Goal: Task Accomplishment & Management: Complete application form

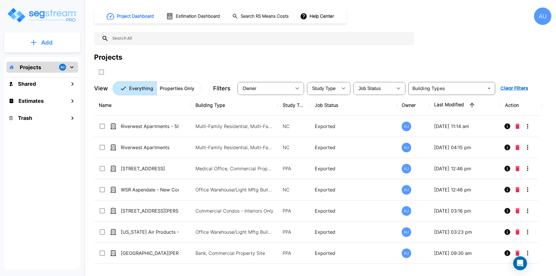
click at [47, 45] on p "Add" at bounding box center [47, 42] width 12 height 9
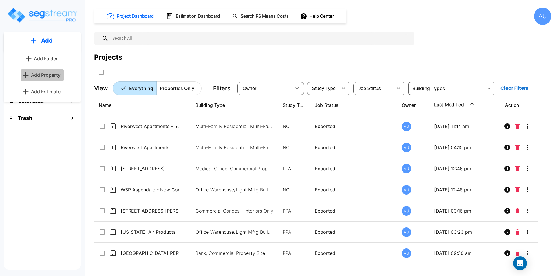
click at [43, 73] on p "Add Property" at bounding box center [46, 75] width 30 height 7
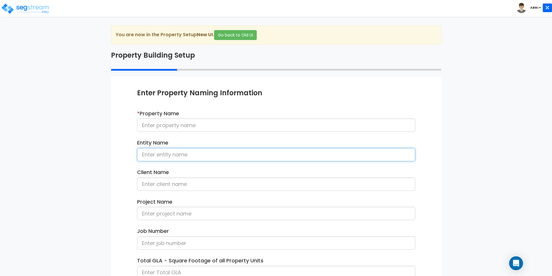
click at [183, 157] on input at bounding box center [276, 154] width 278 height 13
type input "Morsam, LLC"
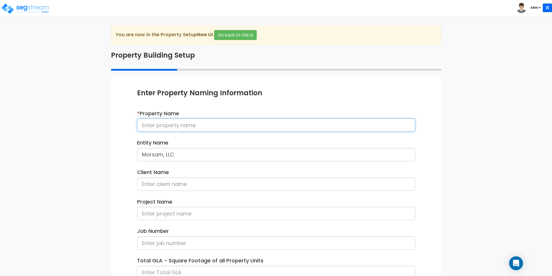
click at [194, 125] on input at bounding box center [276, 124] width 278 height 13
type input "133-36 37th Ave, PH3C"
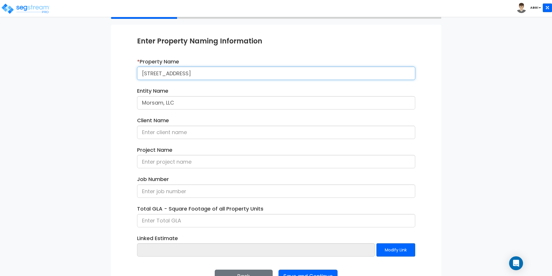
scroll to position [41, 0]
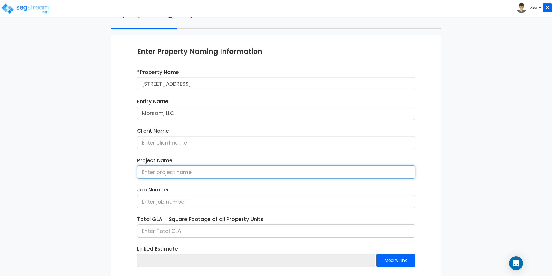
click at [169, 171] on input at bounding box center [276, 171] width 278 height 13
type input "Bronx Pro - 133-36 37th Ave, PH3C"
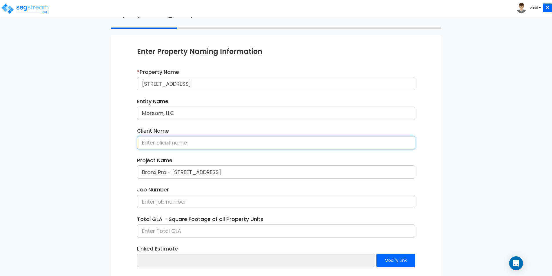
click at [207, 146] on input at bounding box center [276, 142] width 278 height 13
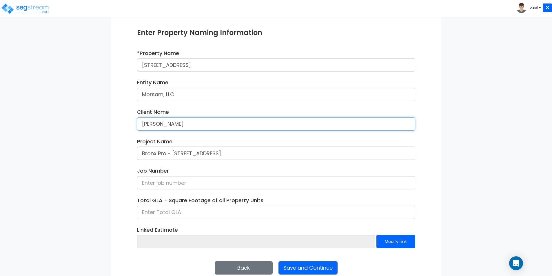
scroll to position [70, 0]
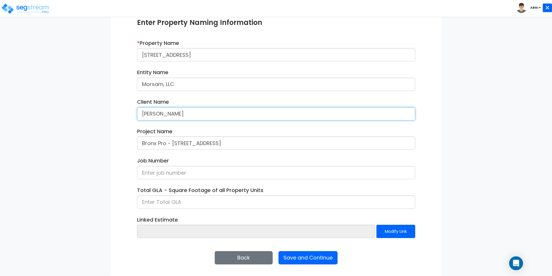
type input "Peter Magistro"
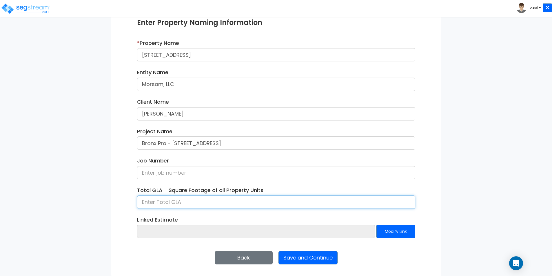
click at [183, 203] on input at bounding box center [276, 201] width 278 height 13
type input "2,156"
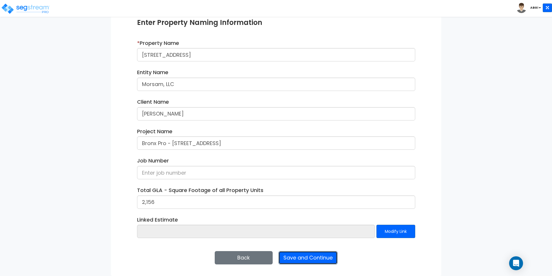
click at [304, 256] on button "Save and Continue" at bounding box center [307, 257] width 59 height 13
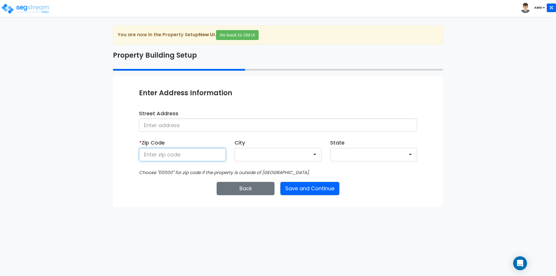
click at [209, 159] on input at bounding box center [182, 154] width 87 height 13
type input "11354"
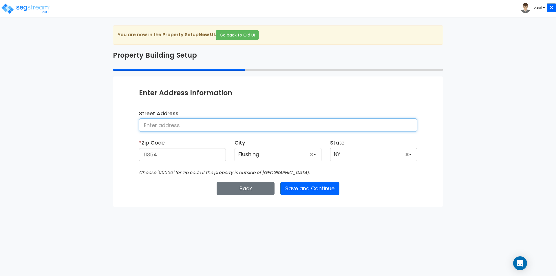
click at [208, 123] on input at bounding box center [278, 124] width 278 height 13
type input "133-36 37th Avenue, PH3C"
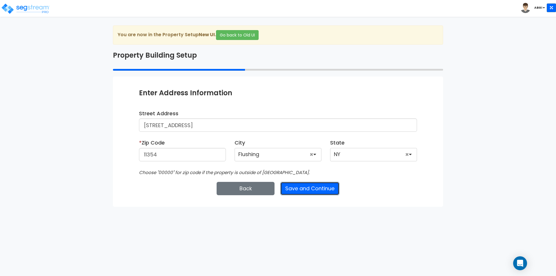
click at [310, 192] on button "Save and Continue" at bounding box center [309, 188] width 59 height 13
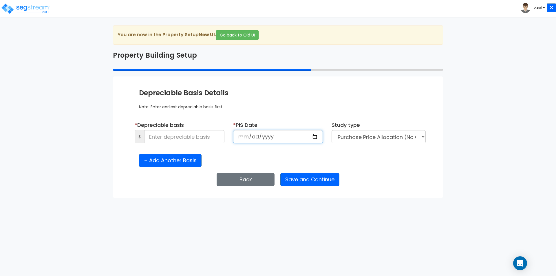
click at [316, 137] on input "date" at bounding box center [278, 136] width 90 height 13
type input "2024-09-04"
click at [177, 138] on input at bounding box center [184, 136] width 80 height 13
type input "2,873,082"
click at [420, 138] on select "Purchase Price Allocation (No Given Costs) New Construction / Reno / TI's (Give…" at bounding box center [379, 136] width 94 height 13
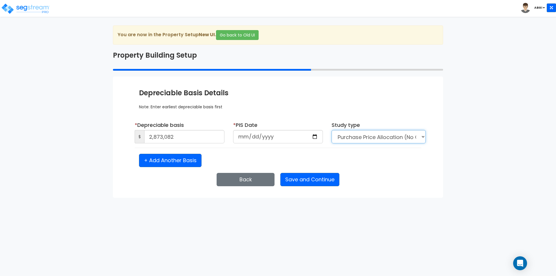
click at [420, 137] on select "Purchase Price Allocation (No Given Costs) New Construction / Reno / TI's (Give…" at bounding box center [379, 136] width 94 height 13
click at [301, 177] on button "Save and Continue" at bounding box center [309, 179] width 59 height 13
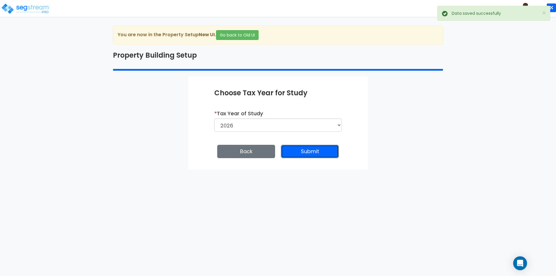
click at [317, 154] on button "Submit" at bounding box center [310, 151] width 58 height 13
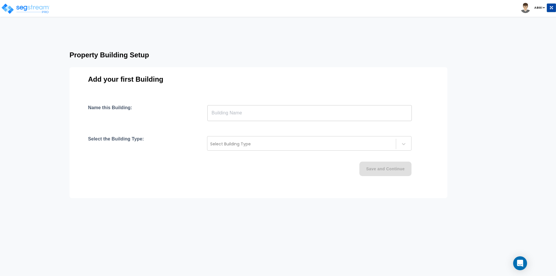
click at [322, 116] on input "text" at bounding box center [309, 113] width 204 height 16
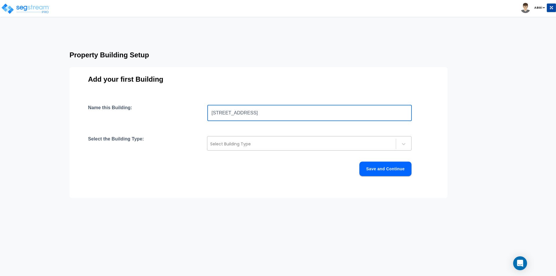
type input "133-36 37th Ave, PH3C"
click at [379, 140] on div at bounding box center [301, 143] width 183 height 7
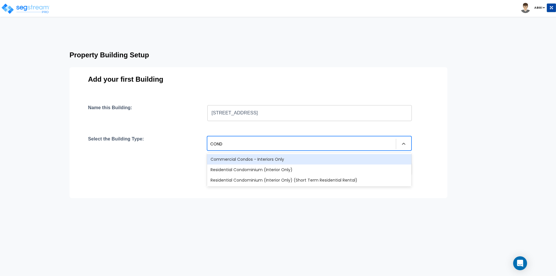
type input "CONDO"
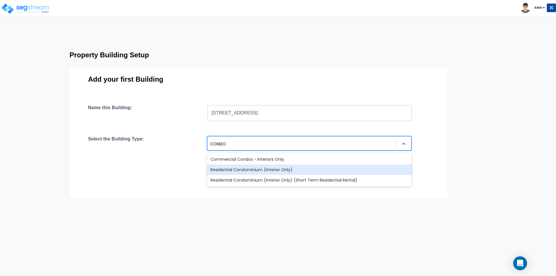
click at [294, 167] on div "Residential Condominium (Interior Only)" at bounding box center [309, 169] width 204 height 10
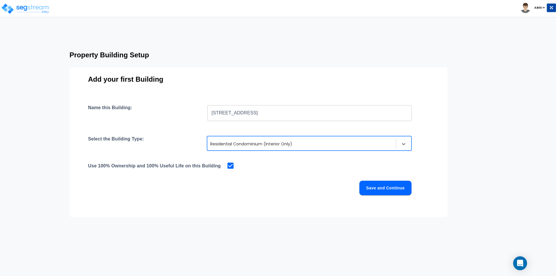
click at [389, 188] on button "Save and Continue" at bounding box center [385, 188] width 52 height 14
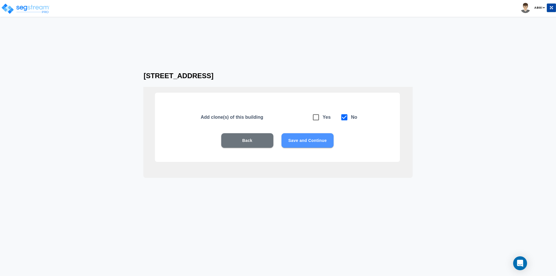
click at [304, 142] on button "Save and Continue" at bounding box center [307, 140] width 52 height 14
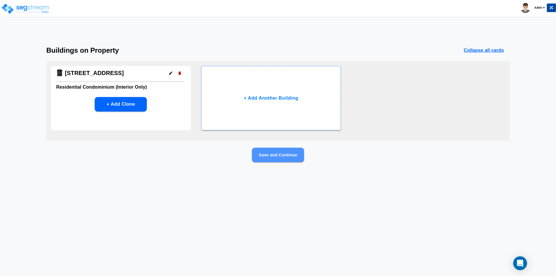
click at [266, 154] on button "Save and Continue" at bounding box center [278, 155] width 52 height 14
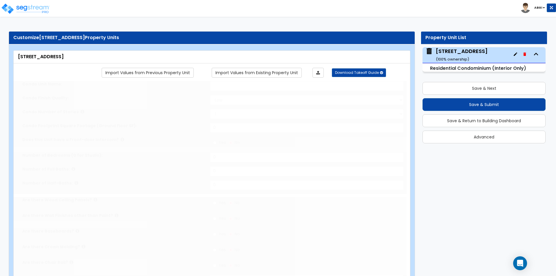
select select "1"
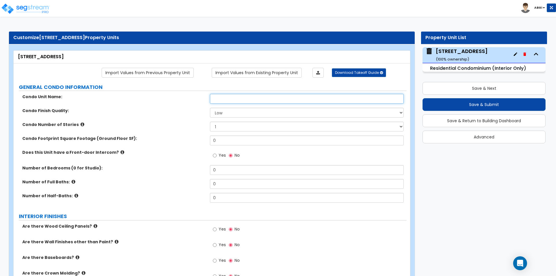
click at [236, 101] on input "text" at bounding box center [306, 99] width 193 height 10
type input "PH3C"
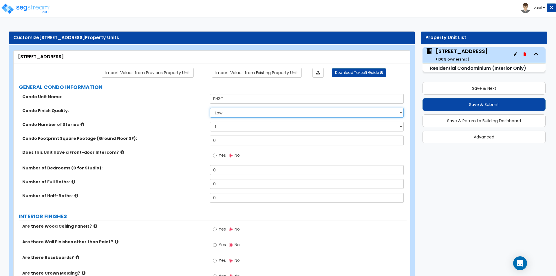
click at [240, 111] on select "Low Average High" at bounding box center [306, 113] width 193 height 10
select select "2"
click at [210, 108] on select "Low Average High" at bounding box center [306, 113] width 193 height 10
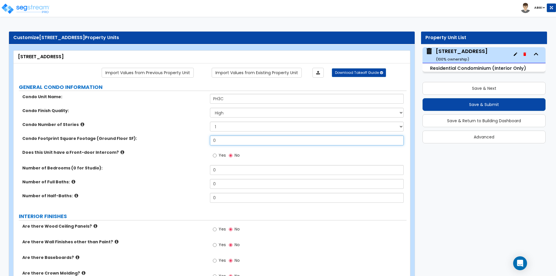
click at [233, 137] on input "0" at bounding box center [306, 141] width 193 height 10
type input "2,156"
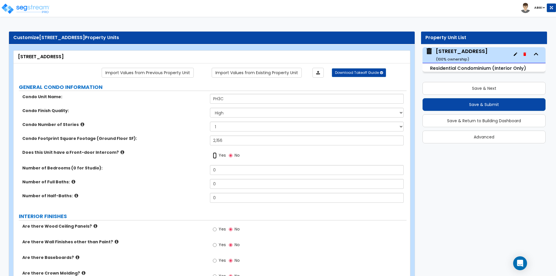
click at [216, 156] on input "Yes" at bounding box center [215, 155] width 4 height 6
radio input "true"
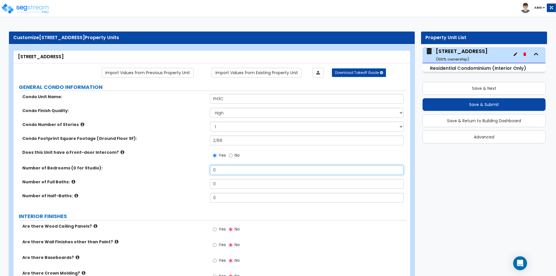
click at [217, 170] on input "0" at bounding box center [306, 170] width 193 height 10
type input "3"
click at [218, 187] on input "0" at bounding box center [306, 184] width 193 height 10
type input "3"
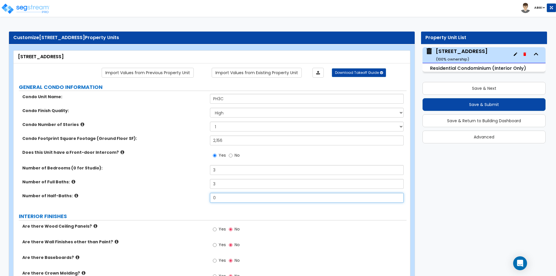
click at [219, 196] on input "0" at bounding box center [306, 198] width 193 height 10
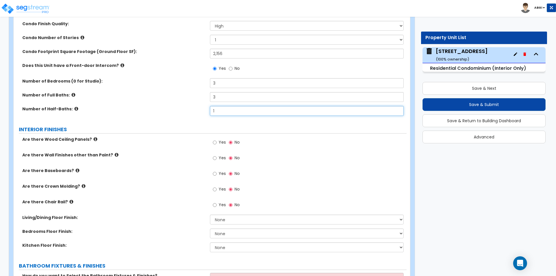
scroll to position [116, 0]
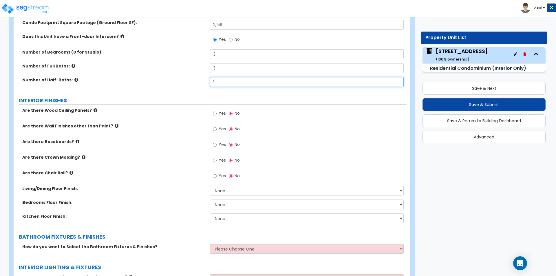
type input "1"
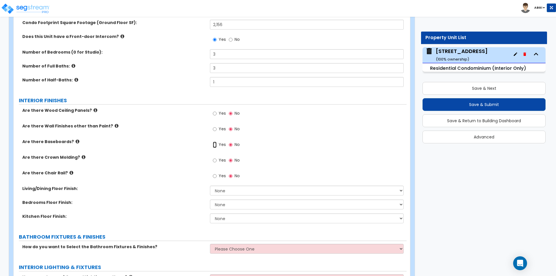
click at [216, 145] on input "Yes" at bounding box center [215, 145] width 4 height 6
radio input "true"
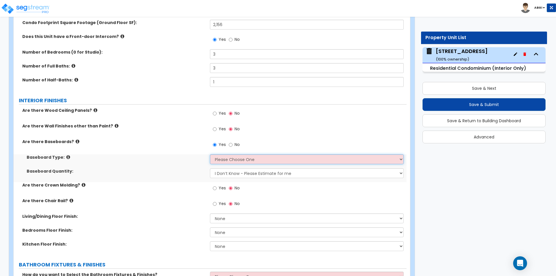
click at [223, 158] on select "Please Choose One Wood Vinyl Carpet Tile" at bounding box center [306, 159] width 193 height 10
select select "1"
click at [210, 154] on select "Please Choose One Wood Vinyl Carpet Tile" at bounding box center [306, 159] width 193 height 10
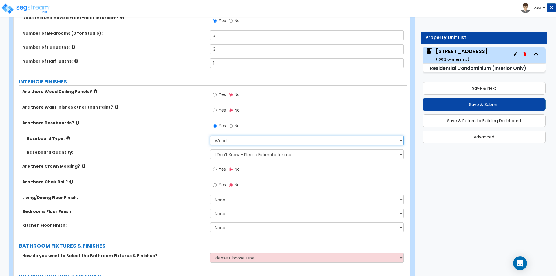
scroll to position [145, 0]
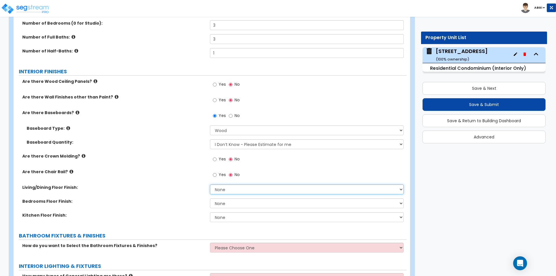
click at [233, 190] on select "None Tile Flooring Hardwood Flooring Resilient Laminate Flooring VCT Flooring S…" at bounding box center [306, 189] width 193 height 10
select select "3"
click at [210, 184] on select "None Tile Flooring Hardwood Flooring Resilient Laminate Flooring VCT Flooring S…" at bounding box center [306, 189] width 193 height 10
click at [240, 204] on select "None Tile Flooring Hardwood Flooring Resilient Laminate Flooring VCT Flooring S…" at bounding box center [306, 203] width 193 height 10
select select "2"
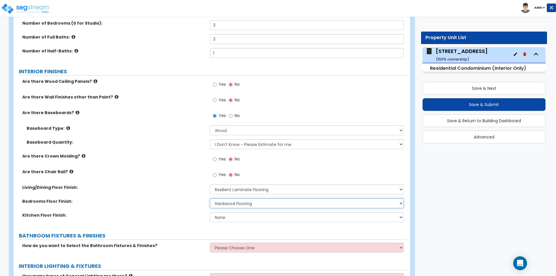
click at [210, 198] on select "None Tile Flooring Hardwood Flooring Resilient Laminate Flooring VCT Flooring S…" at bounding box center [306, 203] width 193 height 10
click at [240, 190] on select "None Tile Flooring Hardwood Flooring Resilient Laminate Flooring VCT Flooring S…" at bounding box center [306, 189] width 193 height 10
select select "2"
click at [210, 184] on select "None Tile Flooring Hardwood Flooring Resilient Laminate Flooring VCT Flooring S…" at bounding box center [306, 189] width 193 height 10
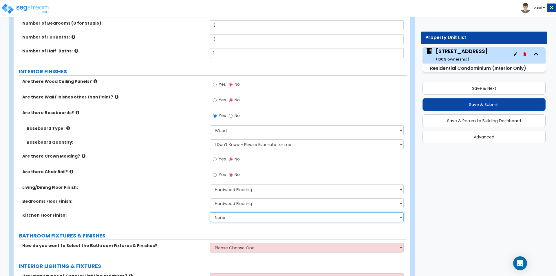
click at [228, 217] on select "None Tile Flooring Hardwood Flooring Resilient Laminate Flooring VCT Flooring S…" at bounding box center [306, 217] width 193 height 10
select select "2"
click at [210, 212] on select "None Tile Flooring Hardwood Flooring Resilient Laminate Flooring VCT Flooring S…" at bounding box center [306, 217] width 193 height 10
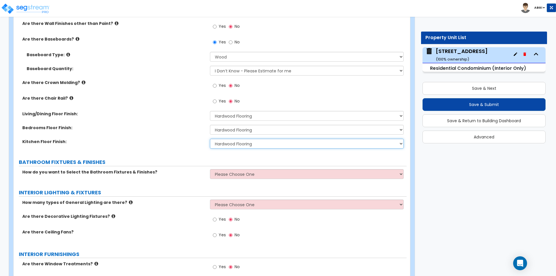
scroll to position [232, 0]
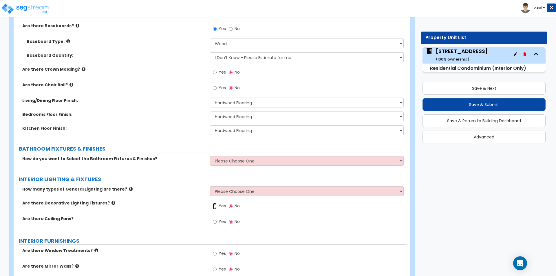
click at [214, 206] on input "Yes" at bounding box center [215, 206] width 4 height 6
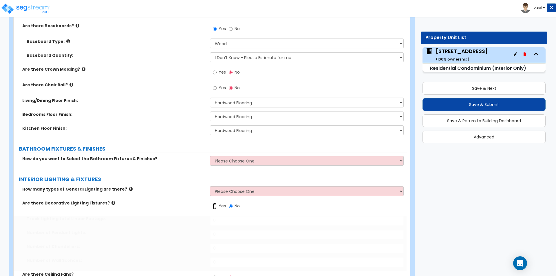
radio input "true"
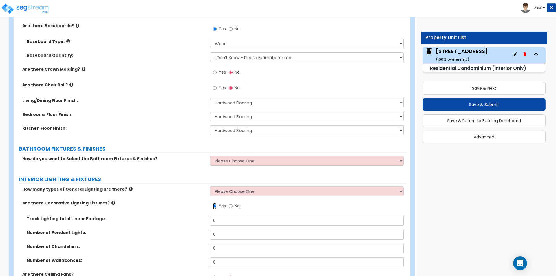
scroll to position [261, 0]
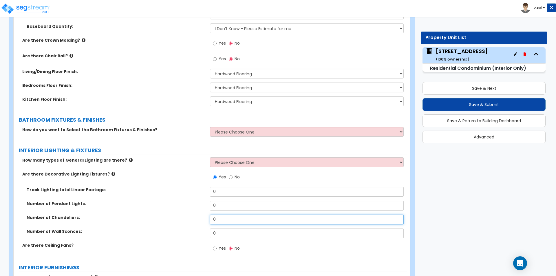
click at [223, 218] on input "0" at bounding box center [306, 220] width 193 height 10
type input "3"
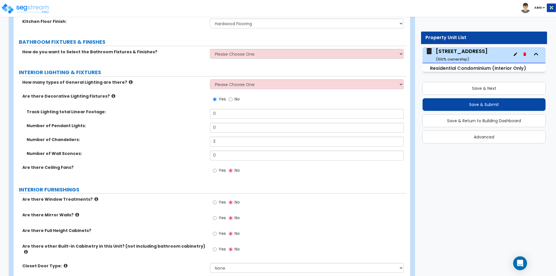
scroll to position [348, 0]
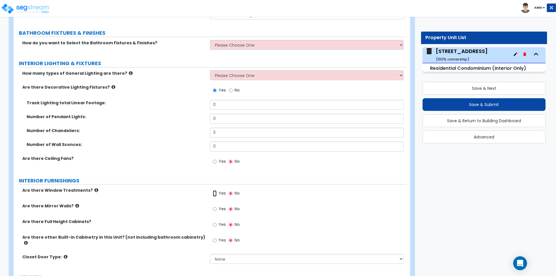
click at [216, 193] on input "Yes" at bounding box center [215, 193] width 4 height 6
radio input "true"
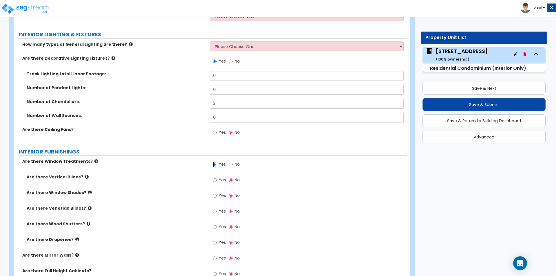
scroll to position [405, 0]
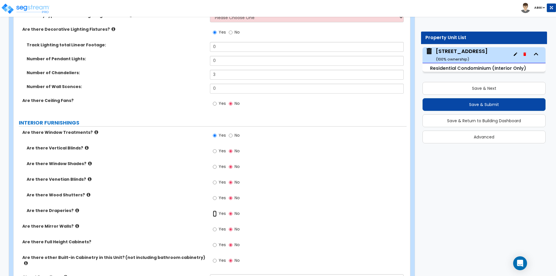
click at [215, 213] on input "Yes" at bounding box center [215, 214] width 4 height 6
radio input "true"
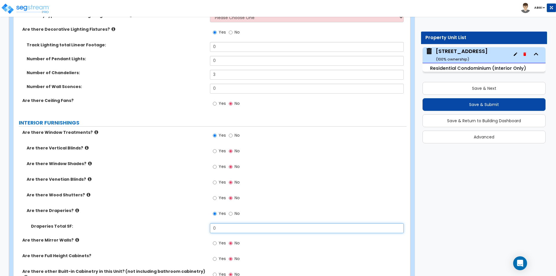
click at [224, 229] on input "0" at bounding box center [306, 228] width 193 height 10
click at [224, 230] on input "760" at bounding box center [306, 228] width 193 height 10
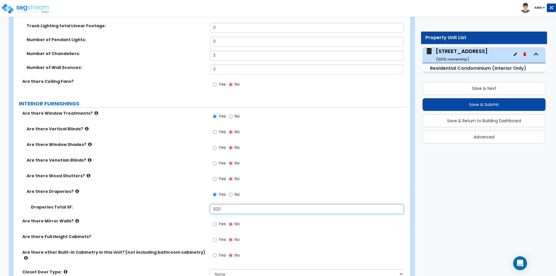
scroll to position [434, 0]
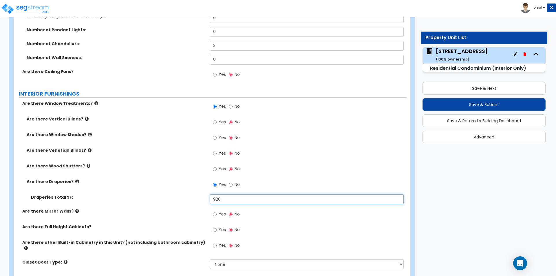
type input "920"
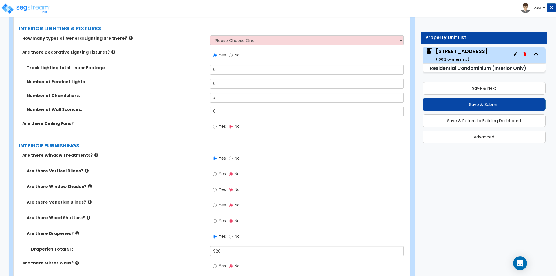
scroll to position [290, 0]
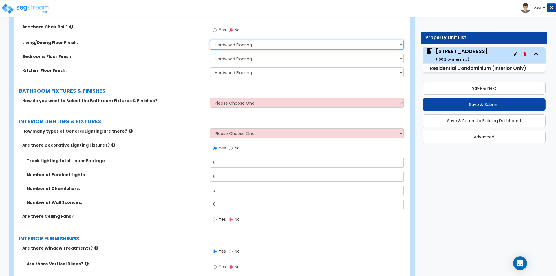
click at [270, 42] on select "None Tile Flooring Hardwood Flooring Resilient Laminate Flooring VCT Flooring S…" at bounding box center [306, 45] width 193 height 10
select select "3"
click at [210, 40] on select "None Tile Flooring Hardwood Flooring Resilient Laminate Flooring VCT Flooring S…" at bounding box center [306, 45] width 193 height 10
click at [257, 58] on select "None Tile Flooring Hardwood Flooring Resilient Laminate Flooring VCT Flooring S…" at bounding box center [306, 59] width 193 height 10
select select "3"
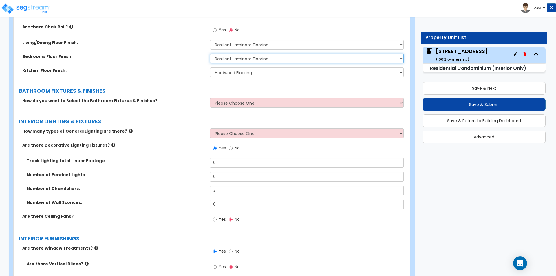
click at [210, 54] on select "None Tile Flooring Hardwood Flooring Resilient Laminate Flooring VCT Flooring S…" at bounding box center [306, 59] width 193 height 10
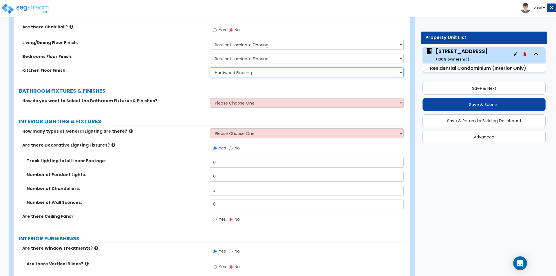
click at [259, 72] on select "None Tile Flooring Hardwood Flooring Resilient Laminate Flooring VCT Flooring S…" at bounding box center [306, 72] width 193 height 10
select select "3"
click at [210, 67] on select "None Tile Flooring Hardwood Flooring Resilient Laminate Flooring VCT Flooring S…" at bounding box center [306, 72] width 193 height 10
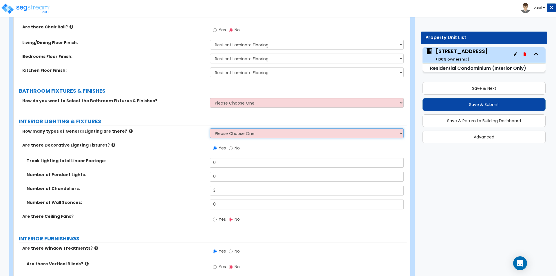
click at [244, 134] on select "Please Choose One 1 2 3" at bounding box center [306, 133] width 193 height 10
select select "1"
click at [210, 128] on select "Please Choose One 1 2 3" at bounding box center [306, 133] width 193 height 10
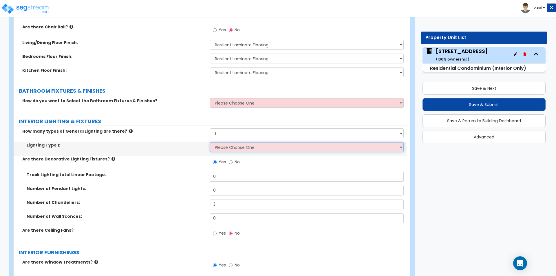
click at [236, 150] on select "Please Choose One LED Surface-Mounted LED Recessed Fluorescent Surface-Mounted …" at bounding box center [306, 147] width 193 height 10
select select "2"
click at [210, 142] on select "Please Choose One LED Surface-Mounted LED Recessed Fluorescent Surface-Mounted …" at bounding box center [306, 147] width 193 height 10
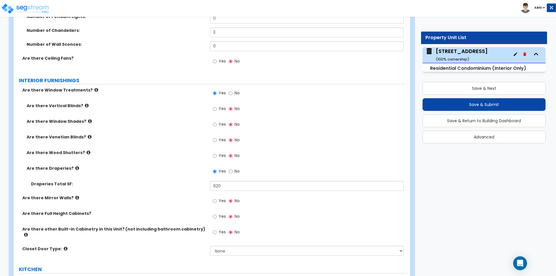
scroll to position [463, 0]
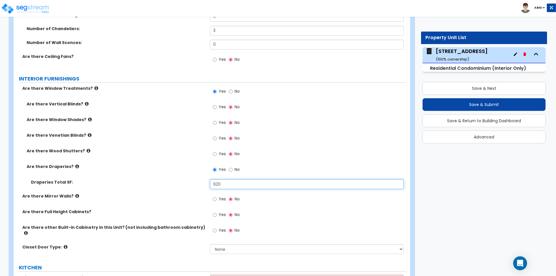
click at [230, 182] on input "920" at bounding box center [306, 184] width 193 height 10
click at [231, 182] on input "920" at bounding box center [306, 184] width 193 height 10
type input "1,450"
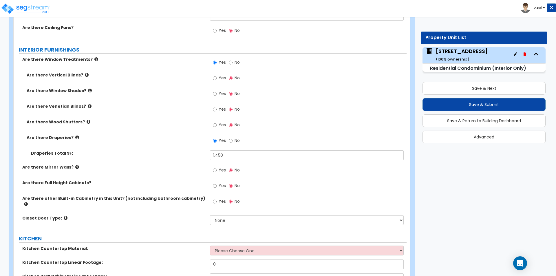
scroll to position [521, 0]
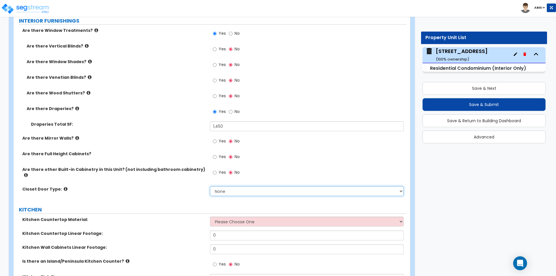
drag, startPoint x: 239, startPoint y: 190, endPoint x: 240, endPoint y: 187, distance: 3.2
click at [239, 190] on select "None Bi-fold Louvered Doors Bi-fold Panel Doors Sliding Doors Hinged Wood Door" at bounding box center [306, 191] width 193 height 10
select select "3"
click at [210, 186] on select "None Bi-fold Louvered Doors Bi-fold Panel Doors Sliding Doors Hinged Wood Door" at bounding box center [306, 191] width 193 height 10
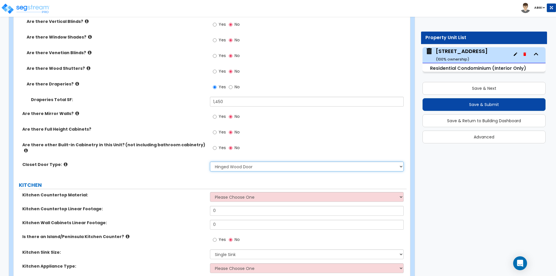
scroll to position [579, 0]
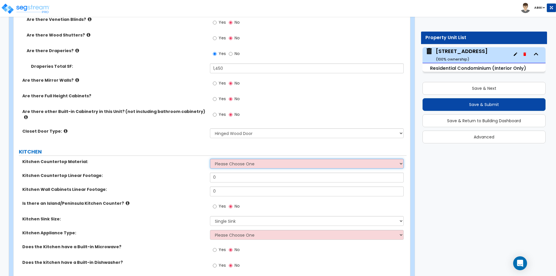
click at [245, 159] on select "Please Choose One Plastic Laminate Solid Surface Stone Quartz Marble Tile Wood …" at bounding box center [306, 164] width 193 height 10
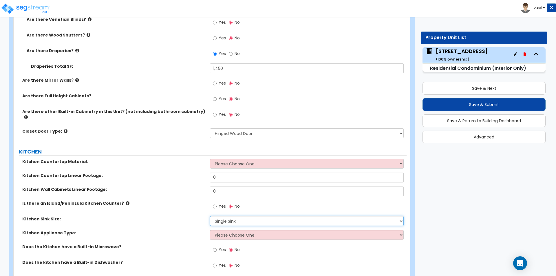
click at [235, 216] on select "Please Choose One Single Sink Double Sink" at bounding box center [306, 221] width 193 height 10
select select "2"
click at [210, 216] on select "Please Choose One Single Sink Double Sink" at bounding box center [306, 221] width 193 height 10
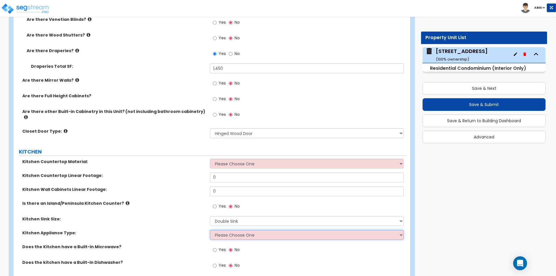
click at [218, 233] on select "Please Choose One Gas Electric" at bounding box center [306, 235] width 193 height 10
click at [219, 233] on select "Please Choose One Gas Electric" at bounding box center [306, 235] width 193 height 10
click at [214, 203] on input "Yes" at bounding box center [215, 206] width 4 height 6
radio input "true"
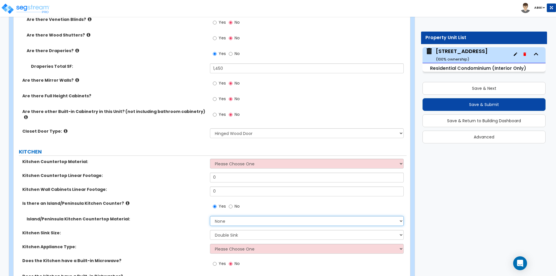
click at [220, 216] on select "None Plastic Laminate Solid Surface Stone Quartz Marble Tile Wood Stainless Ste…" at bounding box center [306, 221] width 193 height 10
select select "3"
click at [210, 216] on select "None Plastic Laminate Solid Surface Stone Quartz Marble Tile Wood Stainless Ste…" at bounding box center [306, 221] width 193 height 10
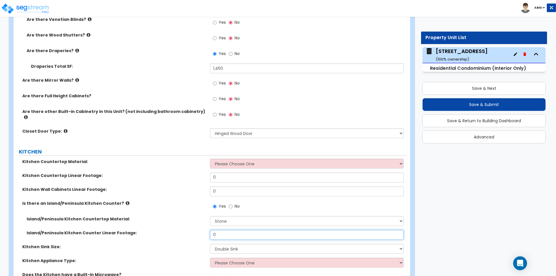
click at [221, 231] on input "0" at bounding box center [306, 235] width 193 height 10
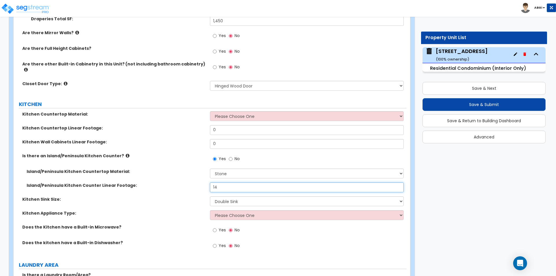
scroll to position [637, 0]
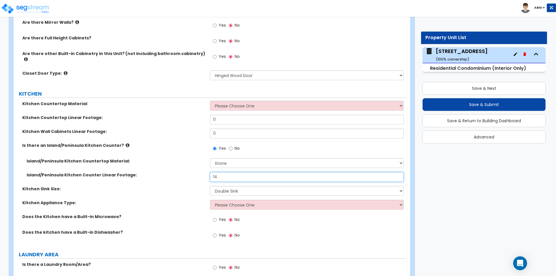
type input "14"
click at [215, 217] on input "Yes" at bounding box center [215, 220] width 4 height 6
radio input "true"
click at [215, 232] on input "Yes" at bounding box center [215, 235] width 4 height 6
radio input "true"
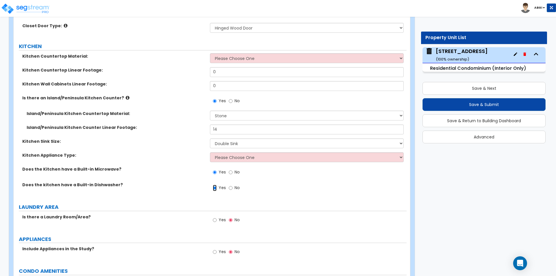
scroll to position [695, 0]
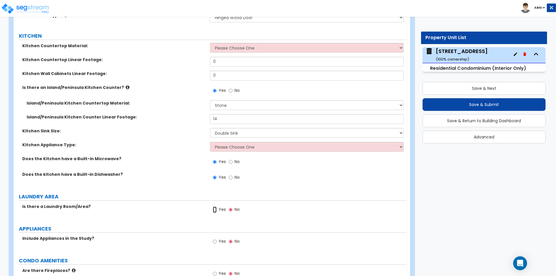
click at [214, 206] on input "Yes" at bounding box center [215, 209] width 4 height 6
radio input "true"
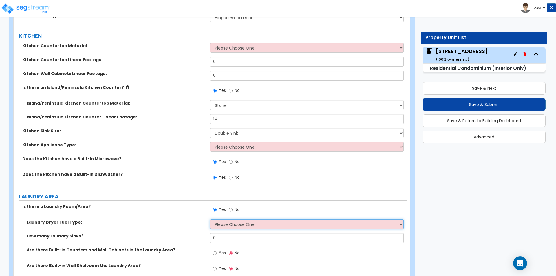
click at [224, 221] on select "Please Choose One Gas Electric" at bounding box center [306, 224] width 193 height 10
select select "1"
click at [210, 219] on select "Please Choose One Gas Electric" at bounding box center [306, 224] width 193 height 10
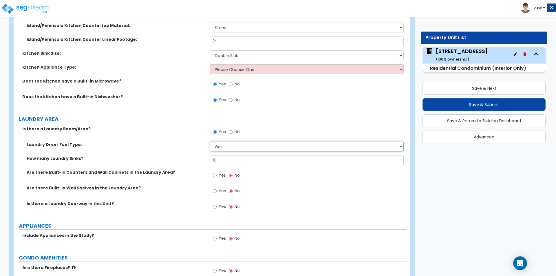
scroll to position [782, 0]
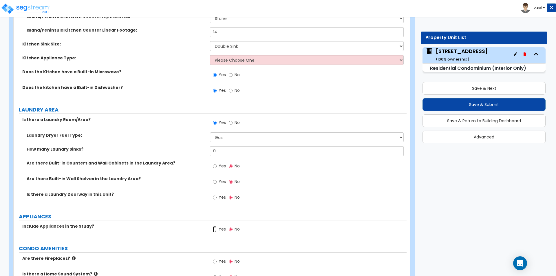
click at [214, 226] on input "Yes" at bounding box center [215, 229] width 4 height 6
radio input "true"
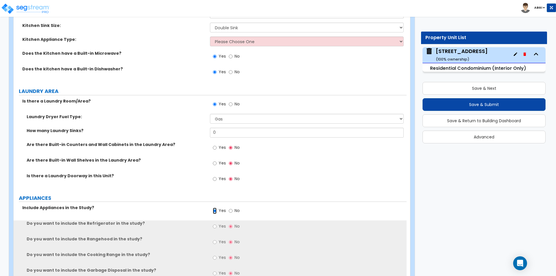
scroll to position [811, 0]
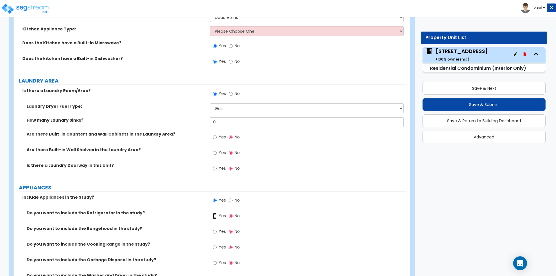
click at [215, 213] on input "Yes" at bounding box center [215, 216] width 4 height 6
radio input "true"
click at [214, 228] on input "Yes" at bounding box center [215, 231] width 4 height 6
radio input "true"
click at [215, 244] on input "Yes" at bounding box center [215, 247] width 4 height 6
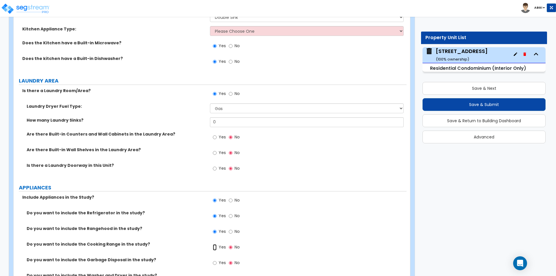
radio input "true"
click at [214, 260] on input "Yes" at bounding box center [215, 263] width 4 height 6
radio input "true"
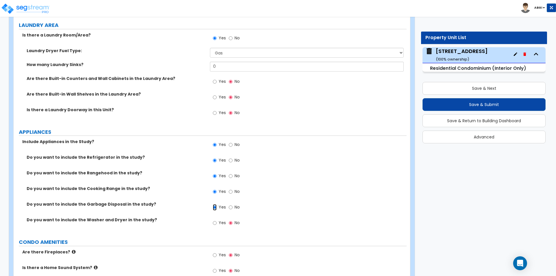
scroll to position [869, 0]
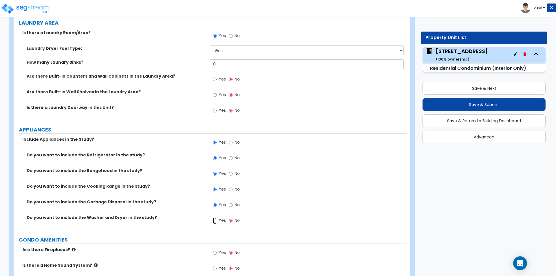
click at [215, 217] on input "Yes" at bounding box center [215, 220] width 4 height 6
radio input "true"
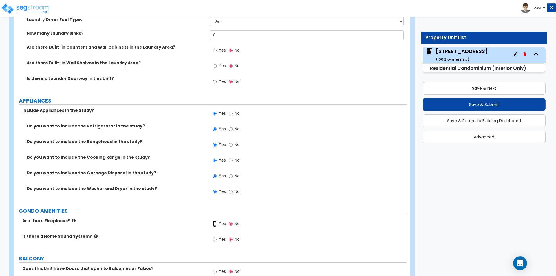
click at [215, 221] on input "Yes" at bounding box center [215, 224] width 4 height 6
radio input "true"
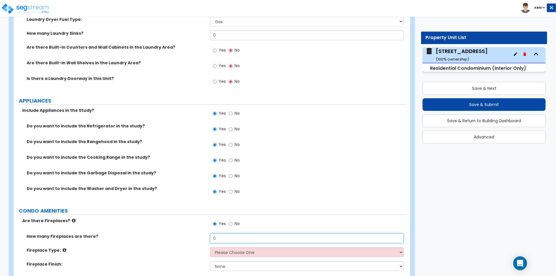
click at [222, 233] on input "0" at bounding box center [306, 238] width 193 height 10
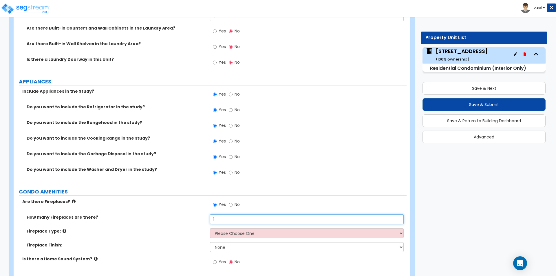
scroll to position [927, 0]
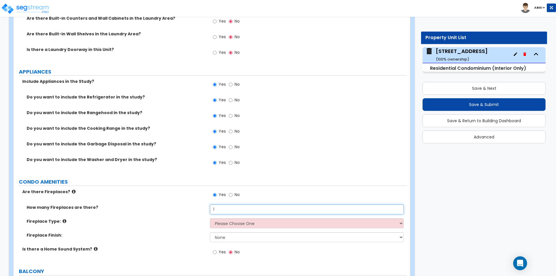
type input "1"
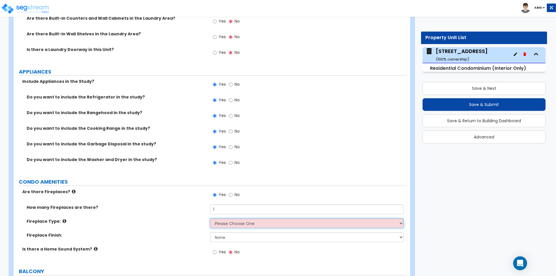
click at [231, 222] on select "Please Choose One Built-in Electric Fireplace Built-in Gas Fireplace Built-in W…" at bounding box center [306, 223] width 193 height 10
select select "2"
click at [210, 218] on select "Please Choose One Built-in Electric Fireplace Built-in Gas Fireplace Built-in W…" at bounding box center [306, 223] width 193 height 10
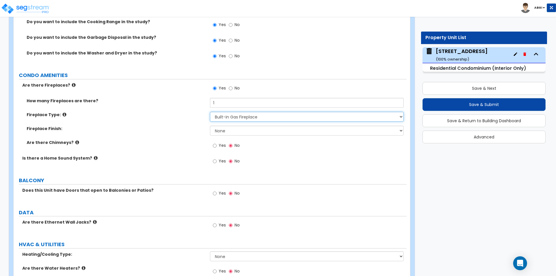
scroll to position [1043, 0]
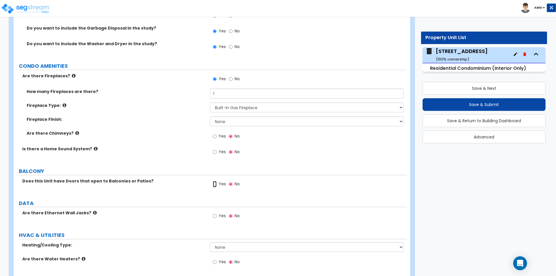
click at [214, 181] on input "Yes" at bounding box center [215, 184] width 4 height 6
radio input "true"
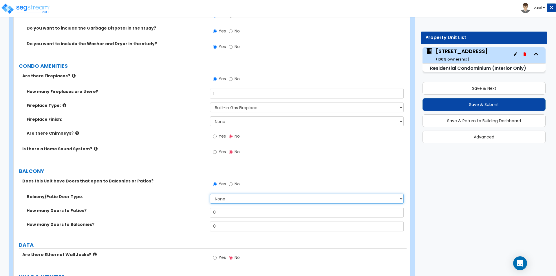
click at [221, 194] on select "None Single Hinged Doors Double Hinged Doors Single French Doors Double French …" at bounding box center [306, 199] width 193 height 10
select select "1"
click at [210, 194] on select "None Single Hinged Doors Double Hinged Doors Single French Doors Double French …" at bounding box center [306, 199] width 193 height 10
click at [217, 212] on input "0" at bounding box center [306, 213] width 193 height 10
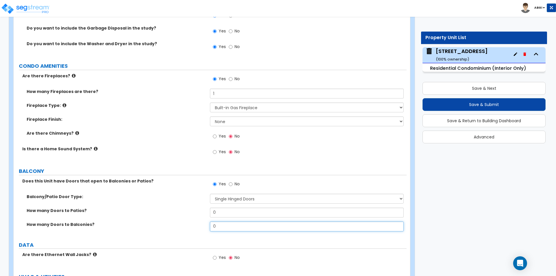
click at [218, 224] on input "0" at bounding box center [306, 227] width 193 height 10
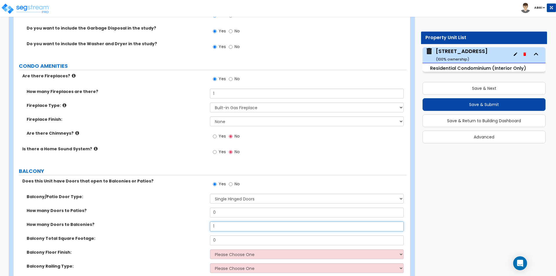
scroll to position [1071, 0]
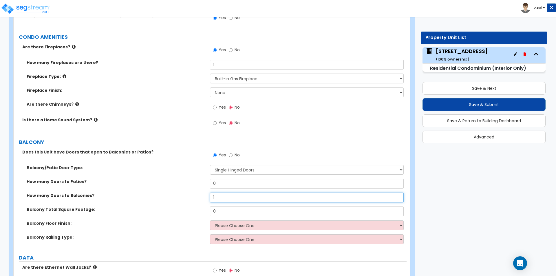
type input "1"
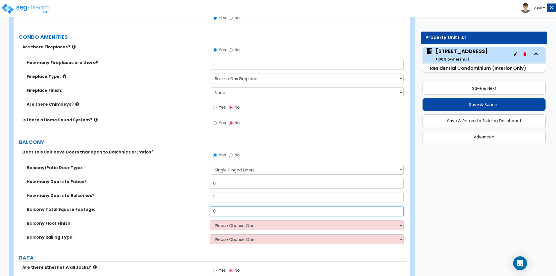
click at [220, 208] on input "0" at bounding box center [306, 211] width 193 height 10
type input "1,213"
click at [242, 220] on select "Please Choose One Concrete Tiles Resilient Laminate Wood PVC" at bounding box center [306, 225] width 193 height 10
select select "1"
click at [210, 220] on select "Please Choose One Concrete Tiles Resilient Laminate Wood PVC" at bounding box center [306, 225] width 193 height 10
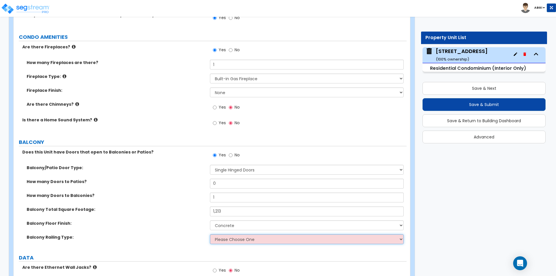
click at [228, 237] on select "Please Choose One Steel Aluminum Wood Glass and Metal Wrought Iron" at bounding box center [306, 239] width 193 height 10
select select "4"
click at [210, 234] on select "Please Choose One Steel Aluminum Wood Glass and Metal Wrought Iron" at bounding box center [306, 239] width 193 height 10
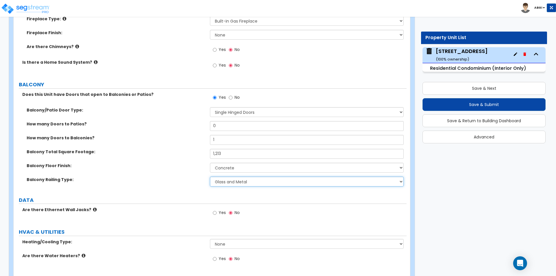
scroll to position [1129, 0]
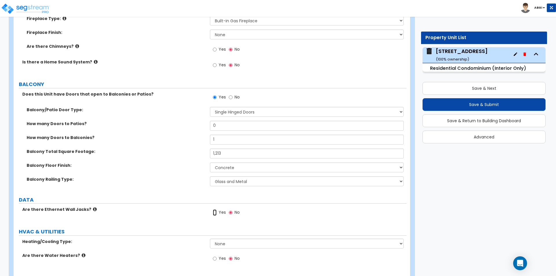
click at [213, 210] on input "Yes" at bounding box center [215, 212] width 4 height 6
radio input "true"
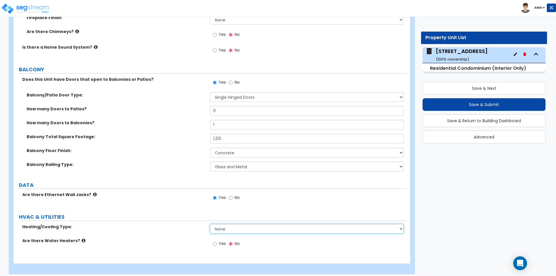
click at [221, 224] on select "None Heat Only Central HVAC Thru Wall HVAC Mini Split HVAC" at bounding box center [306, 229] width 193 height 10
select select "2"
click at [210, 224] on select "None Heat Only Central HVAC Thru Wall HVAC Mini Split HVAC" at bounding box center [306, 229] width 193 height 10
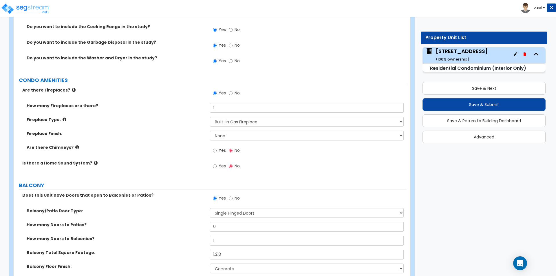
scroll to position [999, 0]
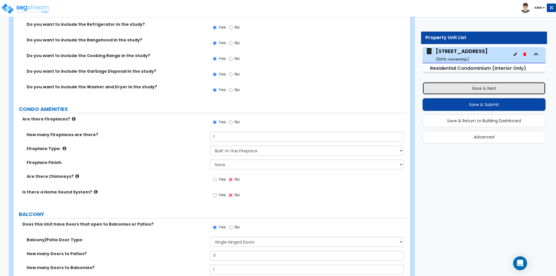
click at [478, 86] on button "Save & Next" at bounding box center [484, 88] width 123 height 13
type input "2156"
type input "1450"
type input "1213"
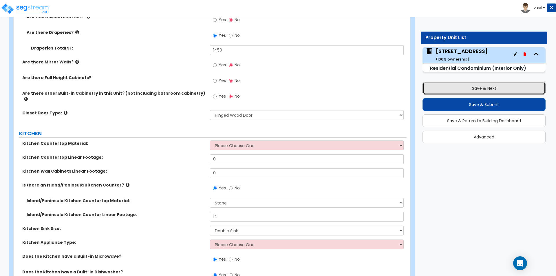
scroll to position [594, 0]
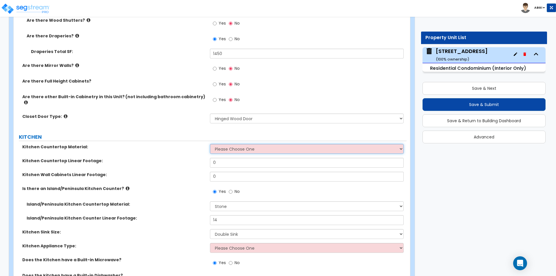
click at [237, 145] on select "Please Choose One Plastic Laminate Solid Surface Stone Quartz Marble Tile Wood …" at bounding box center [306, 149] width 193 height 10
select select "3"
click at [210, 144] on select "Please Choose One Plastic Laminate Solid Surface Stone Quartz Marble Tile Wood …" at bounding box center [306, 149] width 193 height 10
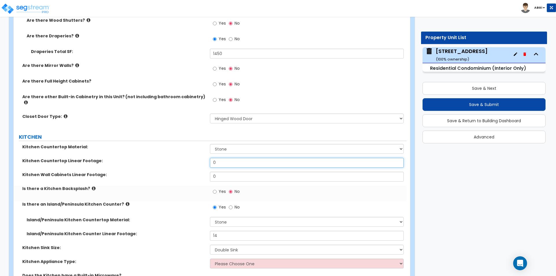
click at [230, 159] on input "0" at bounding box center [306, 163] width 193 height 10
type input "18"
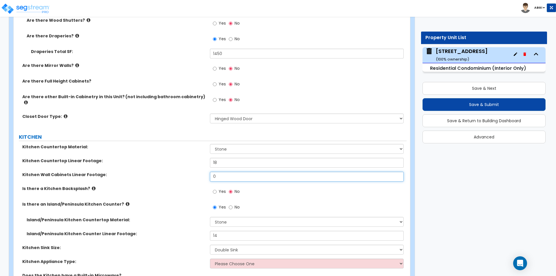
click at [231, 172] on input "0" at bounding box center [306, 177] width 193 height 10
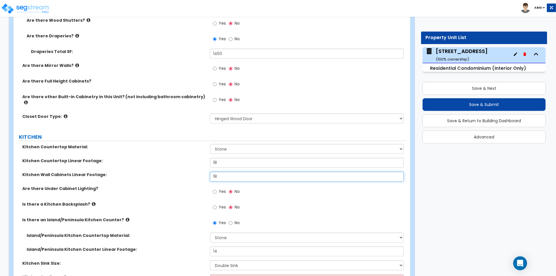
type input "18"
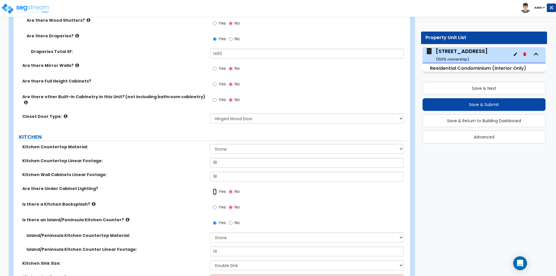
click at [214, 189] on input "Yes" at bounding box center [215, 192] width 4 height 6
radio input "true"
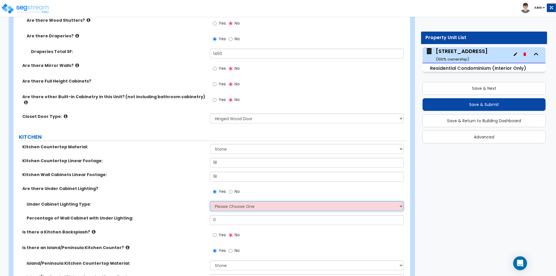
click at [233, 202] on select "Please Choose One Fluorescent Incandescent LED" at bounding box center [306, 206] width 193 height 10
select select "3"
click at [210, 201] on select "Please Choose One Fluorescent Incandescent LED" at bounding box center [306, 206] width 193 height 10
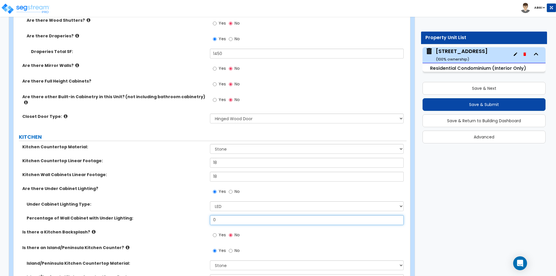
click at [226, 219] on input "0" at bounding box center [306, 220] width 193 height 10
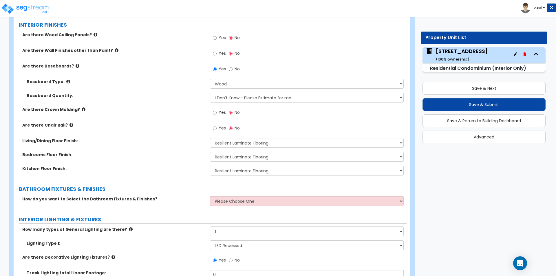
scroll to position [189, 0]
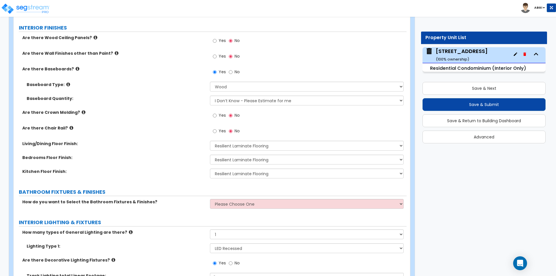
type input "80"
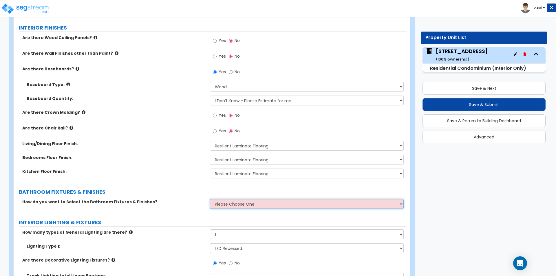
click at [231, 205] on select "Please Choose One Select Fixtures and Finishes only for one Bath and assume thi…" at bounding box center [306, 204] width 193 height 10
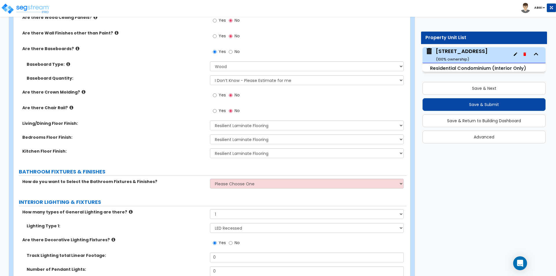
scroll to position [246, 0]
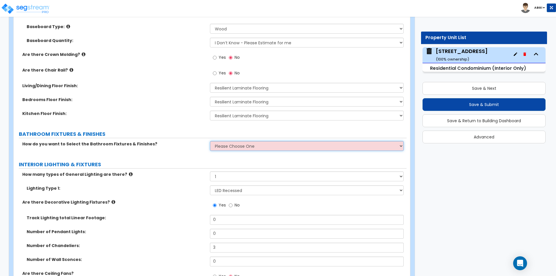
click at [230, 144] on select "Please Choose One Select Fixtures and Finishes only for one Bath and assume thi…" at bounding box center [306, 146] width 193 height 10
select select "2"
click at [210, 141] on select "Please Choose One Select Fixtures and Finishes only for one Bath and assume thi…" at bounding box center [306, 146] width 193 height 10
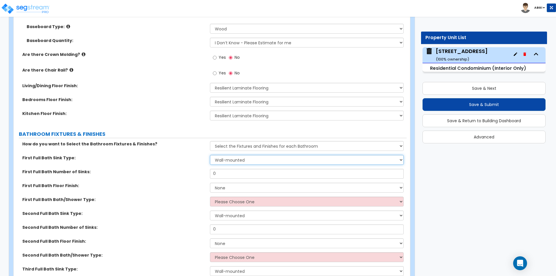
click at [244, 160] on select "Wall-mounted Pedestal-mounted Vanity-mounted" at bounding box center [306, 160] width 193 height 10
select select "3"
click at [210, 155] on select "Wall-mounted Pedestal-mounted Vanity-mounted" at bounding box center [306, 160] width 193 height 10
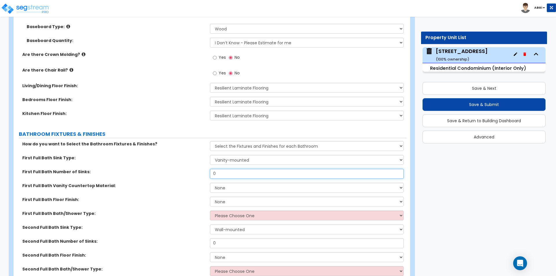
click at [239, 175] on input "0" at bounding box center [306, 174] width 193 height 10
type input "2"
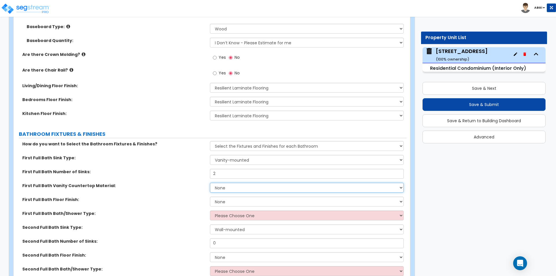
click at [238, 189] on select "None Plastic Laminate Solid Surface Stone Quartz Marble Tile Wood" at bounding box center [306, 188] width 193 height 10
select select "3"
click at [210, 183] on select "None Plastic Laminate Solid Surface Stone Quartz Marble Tile Wood" at bounding box center [306, 188] width 193 height 10
click at [229, 202] on select "None Tile Flooring Hardwood Flooring Resilient Laminate Flooring VCT Flooring S…" at bounding box center [306, 202] width 193 height 10
select select "1"
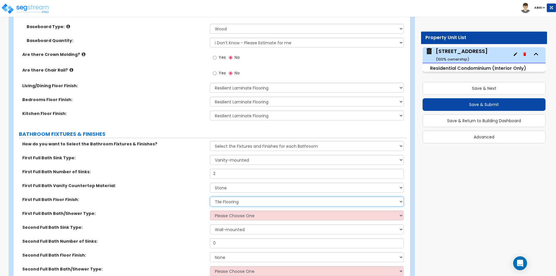
click at [210, 197] on select "None Tile Flooring Hardwood Flooring Resilient Laminate Flooring VCT Flooring S…" at bounding box center [306, 202] width 193 height 10
click at [240, 215] on select "Please Choose One Standalone Shower Bathtub - Shower Combo" at bounding box center [306, 216] width 193 height 10
click at [229, 215] on select "Please Choose One Standalone Shower Bathtub - Shower Combo" at bounding box center [306, 216] width 193 height 10
select select "1"
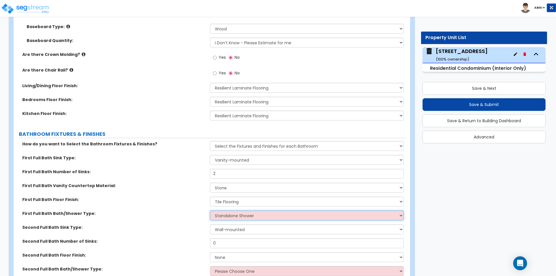
click at [210, 211] on select "Please Choose One Standalone Shower Bathtub - Shower Combo" at bounding box center [306, 216] width 193 height 10
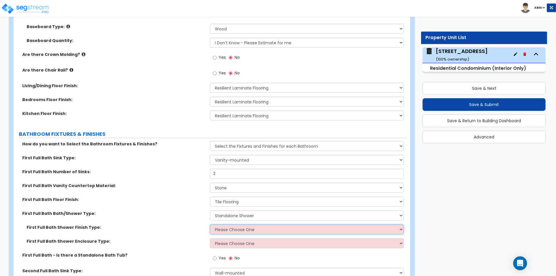
click at [225, 230] on select "Please Choose One Plastic Tile Stone" at bounding box center [306, 229] width 193 height 10
select select "2"
click at [210, 224] on select "Please Choose One Plastic Tile Stone" at bounding box center [306, 229] width 193 height 10
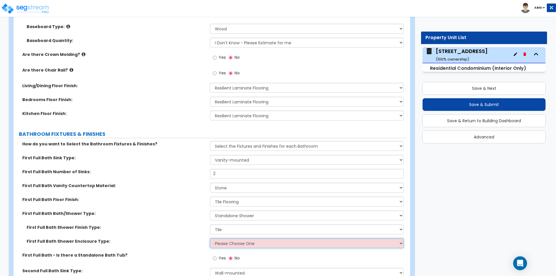
click at [225, 244] on select "Please Choose One Curtain & Rod Glass Sliding Doors Glass Hinged Doors" at bounding box center [306, 243] width 193 height 10
select select "3"
click at [210, 238] on select "Please Choose One Curtain & Rod Glass Sliding Doors Glass Hinged Doors" at bounding box center [306, 243] width 193 height 10
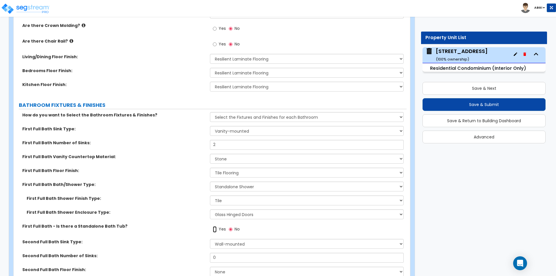
click at [215, 228] on input "Yes" at bounding box center [215, 229] width 4 height 6
radio input "true"
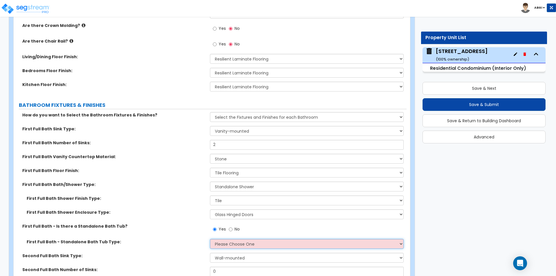
click at [228, 244] on select "Please Choose One Freestanding Bathtub Recessed Bathtub Walk-in Bathtub" at bounding box center [306, 244] width 193 height 10
select select "1"
click at [210, 239] on select "Please Choose One Freestanding Bathtub Recessed Bathtub Walk-in Bathtub" at bounding box center [306, 244] width 193 height 10
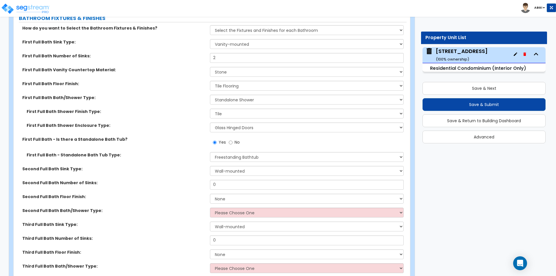
scroll to position [391, 0]
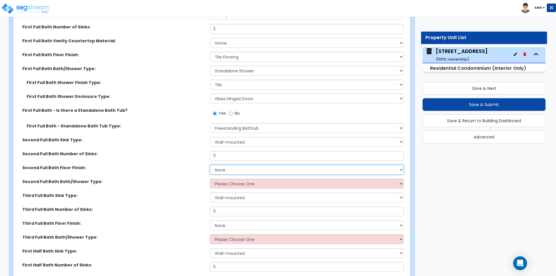
click at [219, 170] on select "None Tile Flooring Hardwood Flooring Resilient Laminate Flooring VCT Flooring S…" at bounding box center [306, 170] width 193 height 10
select select "1"
click at [210, 165] on select "None Tile Flooring Hardwood Flooring Resilient Laminate Flooring VCT Flooring S…" at bounding box center [306, 170] width 193 height 10
click at [231, 184] on select "Please Choose One Standalone Shower Bathtub - Shower Combo" at bounding box center [306, 184] width 193 height 10
select select "2"
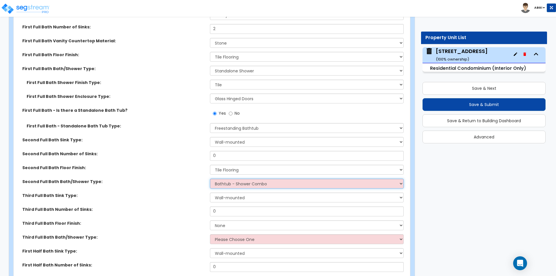
click at [210, 179] on select "Please Choose One Standalone Shower Bathtub - Shower Combo" at bounding box center [306, 184] width 193 height 10
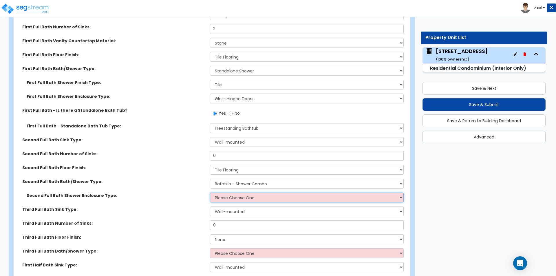
click at [241, 198] on select "Please Choose One Curtain & Rod Glass Sliding Doors Glass Hinged Doors" at bounding box center [306, 198] width 193 height 10
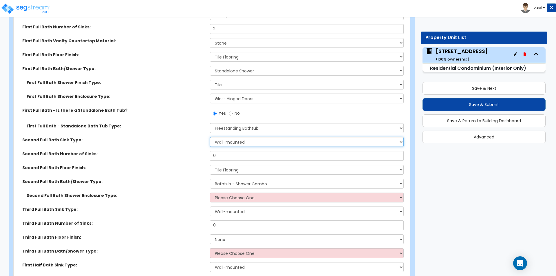
click at [232, 140] on select "Wall-mounted Pedestal-mounted Vanity-mounted" at bounding box center [306, 142] width 193 height 10
select select "3"
click at [210, 137] on select "Wall-mounted Pedestal-mounted Vanity-mounted" at bounding box center [306, 142] width 193 height 10
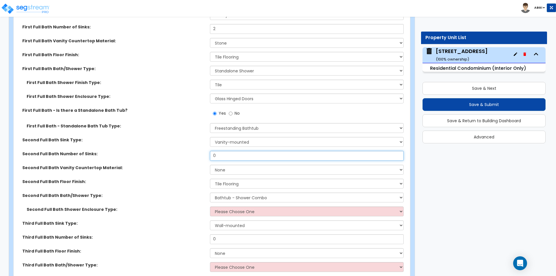
click at [230, 158] on input "0" at bounding box center [306, 156] width 193 height 10
type input "1"
click at [229, 166] on select "None Plastic Laminate Solid Surface Stone Quartz Marble Tile Wood" at bounding box center [306, 170] width 193 height 10
select select "3"
click at [210, 165] on select "None Plastic Laminate Solid Surface Stone Quartz Marble Tile Wood" at bounding box center [306, 170] width 193 height 10
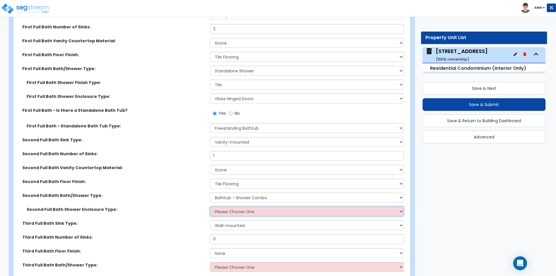
click at [228, 212] on select "Please Choose One Curtain & Rod Glass Sliding Doors Glass Hinged Doors" at bounding box center [306, 211] width 193 height 10
select select "1"
click at [210, 206] on select "Please Choose One Curtain & Rod Glass Sliding Doors Glass Hinged Doors" at bounding box center [306, 211] width 193 height 10
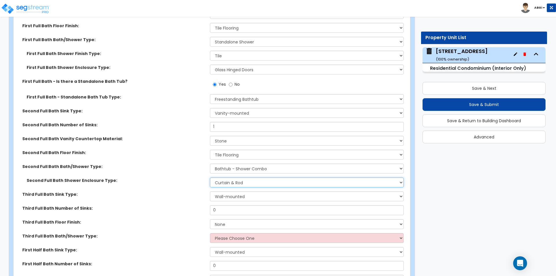
scroll to position [449, 0]
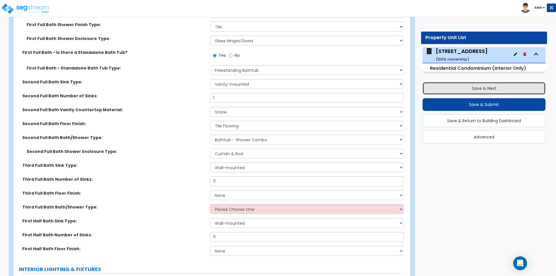
click at [486, 90] on button "Save & Next" at bounding box center [484, 88] width 123 height 13
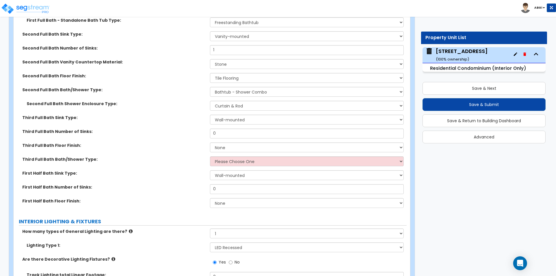
scroll to position [507, 0]
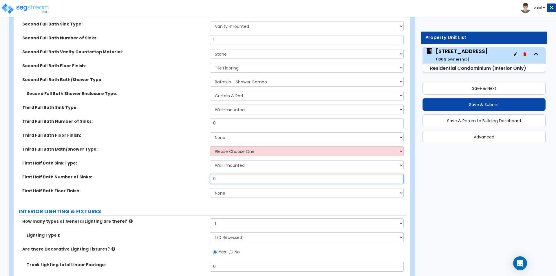
click at [222, 178] on input "0" at bounding box center [306, 179] width 193 height 10
type input "1"
click at [230, 192] on select "None Tile Flooring Hardwood Flooring Resilient Laminate Flooring VCT Flooring S…" at bounding box center [306, 193] width 193 height 10
select select "1"
click at [210, 188] on select "None Tile Flooring Hardwood Flooring Resilient Laminate Flooring VCT Flooring S…" at bounding box center [306, 193] width 193 height 10
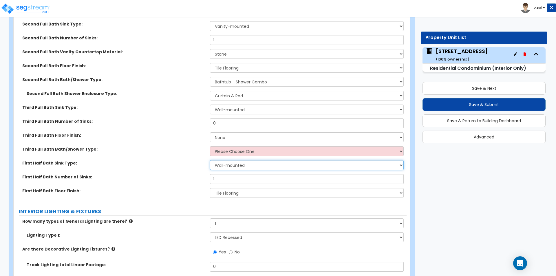
click at [241, 166] on select "Wall-mounted Pedestal-mounted Vanity-mounted" at bounding box center [306, 165] width 193 height 10
select select "3"
click at [210, 160] on select "Wall-mounted Pedestal-mounted Vanity-mounted" at bounding box center [306, 165] width 193 height 10
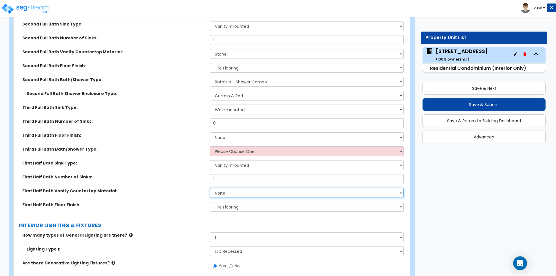
click at [226, 193] on select "None Plastic Laminate Solid Surface Stone Quartz Marble Tile Wood" at bounding box center [306, 193] width 193 height 10
select select "3"
click at [210, 188] on select "None Plastic Laminate Solid Surface Stone Quartz Marble Tile Wood" at bounding box center [306, 193] width 193 height 10
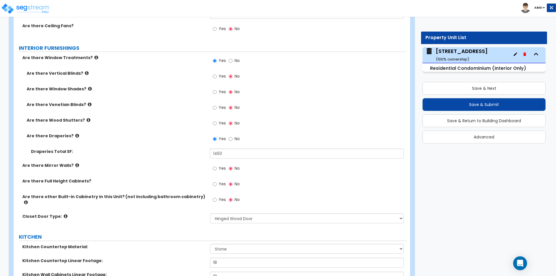
scroll to position [826, 0]
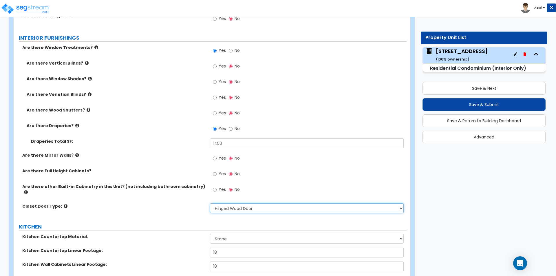
click at [249, 206] on select "None Bi-fold Louvered Doors Bi-fold Panel Doors Sliding Doors Hinged Wood Door" at bounding box center [306, 208] width 193 height 10
click at [250, 205] on select "None Bi-fold Louvered Doors Bi-fold Panel Doors Sliding Doors Hinged Wood Door" at bounding box center [306, 208] width 193 height 10
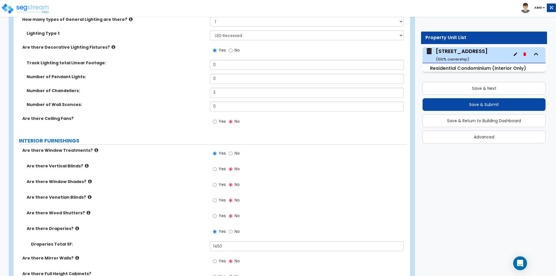
scroll to position [743, 0]
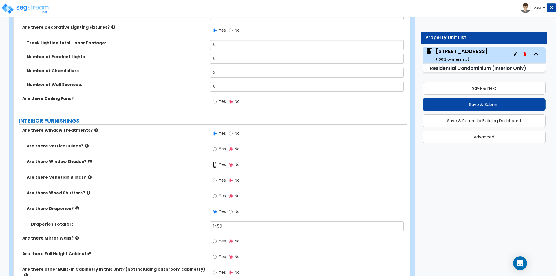
click at [214, 165] on input "Yes" at bounding box center [215, 165] width 4 height 6
radio input "true"
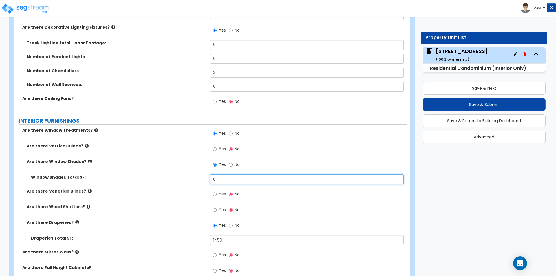
click at [220, 179] on input "0" at bounding box center [306, 179] width 193 height 10
click at [235, 181] on input "180" at bounding box center [306, 179] width 193 height 10
type input "230"
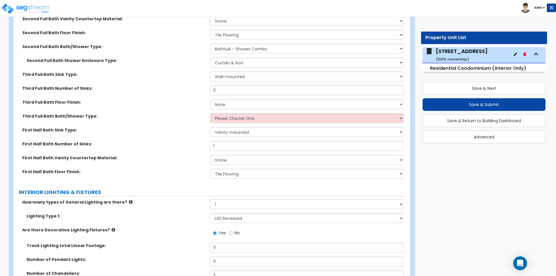
scroll to position [511, 0]
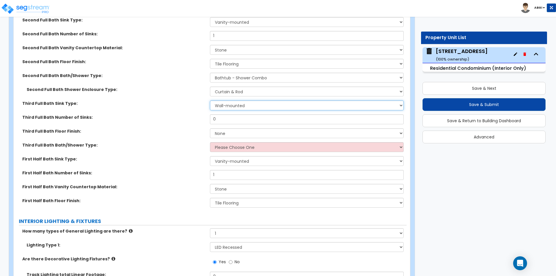
click at [220, 106] on select "Wall-mounted Pedestal-mounted Vanity-mounted" at bounding box center [306, 105] width 193 height 10
select select "3"
click at [210, 100] on select "Wall-mounted Pedestal-mounted Vanity-mounted" at bounding box center [306, 105] width 193 height 10
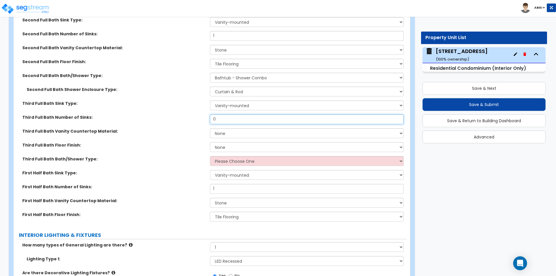
click at [228, 119] on input "0" at bounding box center [306, 119] width 193 height 10
type input "2"
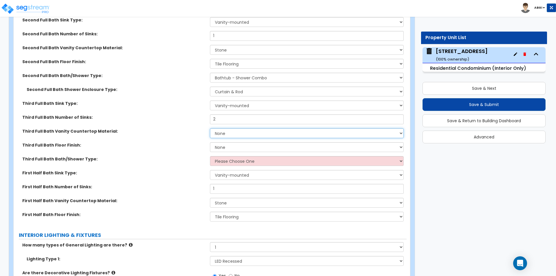
click at [228, 130] on select "None Plastic Laminate Solid Surface Stone Quartz Marble Tile Wood" at bounding box center [306, 133] width 193 height 10
select select "3"
click at [210, 128] on select "None Plastic Laminate Solid Surface Stone Quartz Marble Tile Wood" at bounding box center [306, 133] width 193 height 10
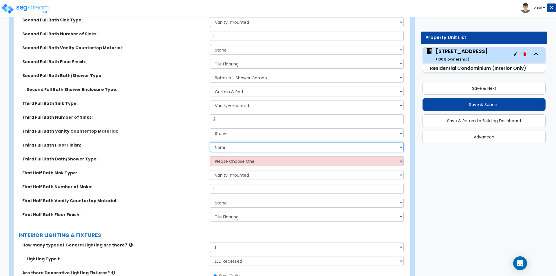
click at [228, 148] on select "None Tile Flooring Hardwood Flooring Resilient Laminate Flooring VCT Flooring S…" at bounding box center [306, 147] width 193 height 10
select select "1"
click at [210, 142] on select "None Tile Flooring Hardwood Flooring Resilient Laminate Flooring VCT Flooring S…" at bounding box center [306, 147] width 193 height 10
click at [229, 163] on select "Please Choose One Standalone Shower Bathtub - Shower Combo" at bounding box center [306, 161] width 193 height 10
select select "1"
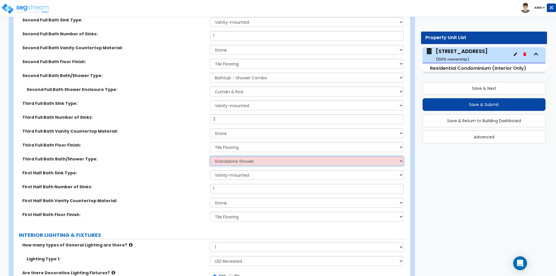
click at [210, 156] on select "Please Choose One Standalone Shower Bathtub - Shower Combo" at bounding box center [306, 161] width 193 height 10
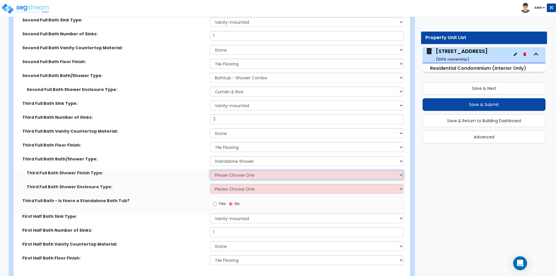
click at [230, 176] on select "Please Choose One Plastic Tile Stone" at bounding box center [306, 175] width 193 height 10
select select "2"
click at [210, 170] on select "Please Choose One Plastic Tile Stone" at bounding box center [306, 175] width 193 height 10
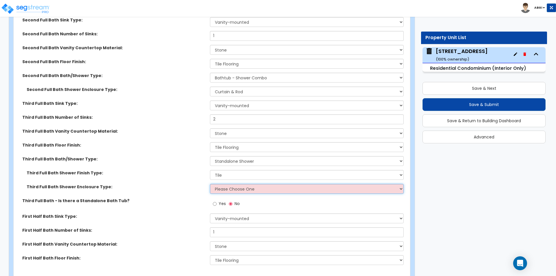
click at [230, 189] on select "Please Choose One Curtain & Rod Glass Sliding Doors Glass Hinged Doors" at bounding box center [306, 189] width 193 height 10
select select "3"
click at [210, 184] on select "Please Choose One Curtain & Rod Glass Sliding Doors Glass Hinged Doors" at bounding box center [306, 189] width 193 height 10
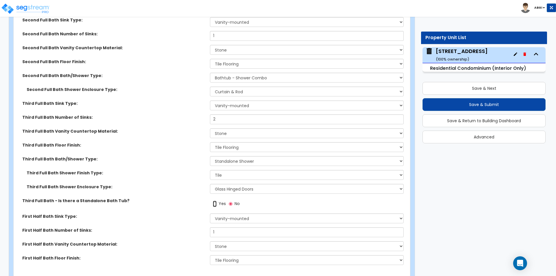
click at [215, 204] on input "Yes" at bounding box center [215, 204] width 4 height 6
radio input "true"
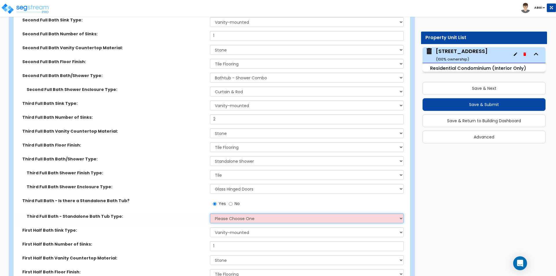
click at [233, 217] on select "Please Choose One Freestanding Bathtub Recessed Bathtub Walk-in Bathtub" at bounding box center [306, 218] width 193 height 10
select select "1"
click at [210, 213] on select "Please Choose One Freestanding Bathtub Recessed Bathtub Walk-in Bathtub" at bounding box center [306, 218] width 193 height 10
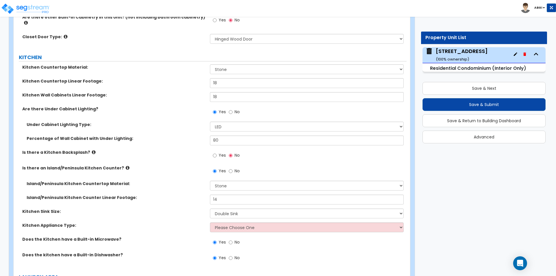
scroll to position [1090, 0]
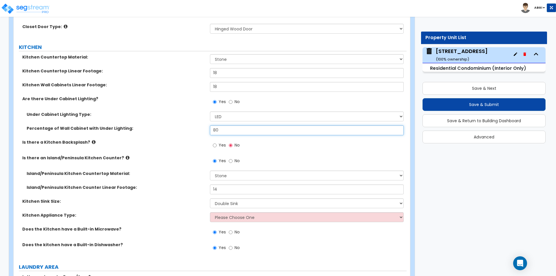
click at [221, 126] on input "80" at bounding box center [306, 130] width 193 height 10
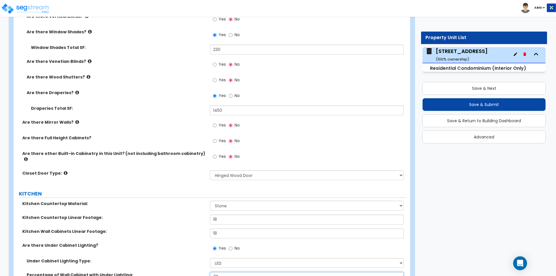
scroll to position [973, 0]
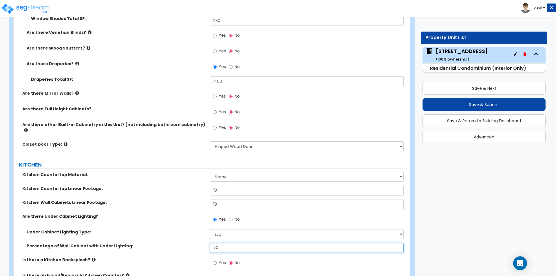
type input "70"
click at [215, 113] on input "Yes" at bounding box center [215, 112] width 4 height 6
radio input "true"
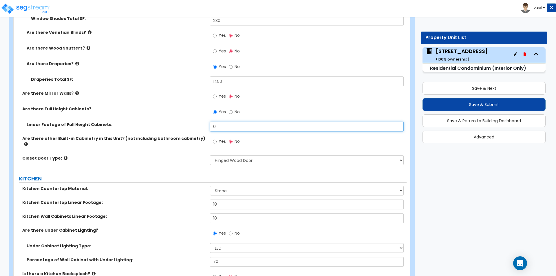
click at [219, 126] on input "0" at bounding box center [306, 127] width 193 height 10
click at [218, 124] on input "6" at bounding box center [306, 127] width 193 height 10
click at [218, 125] on input "6" at bounding box center [306, 127] width 193 height 10
type input "12"
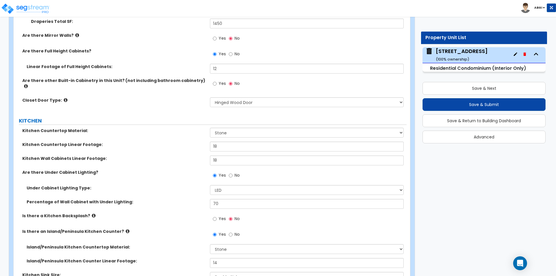
scroll to position [1060, 0]
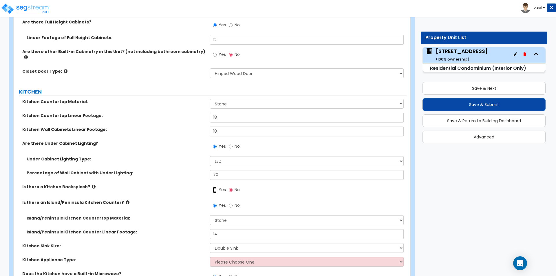
click at [215, 187] on input "Yes" at bounding box center [215, 190] width 4 height 6
radio input "true"
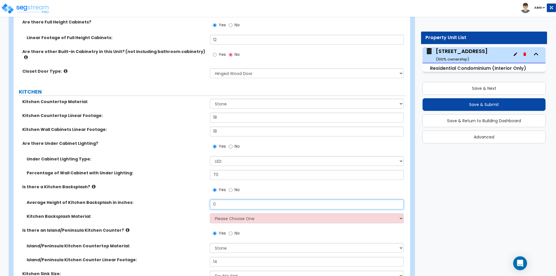
click at [226, 200] on input "0" at bounding box center [306, 205] width 193 height 10
type input "4"
click at [233, 215] on select "Please Choose One Plastic Laminate Solid Surface Stone Quartz Tile Stainless St…" at bounding box center [306, 218] width 193 height 10
select select "3"
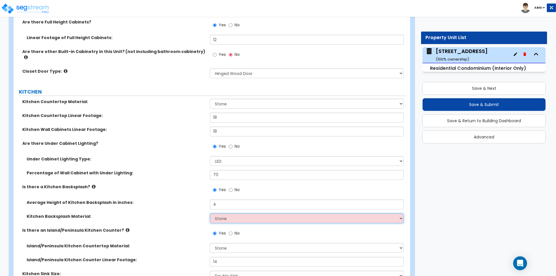
click at [210, 213] on select "Please Choose One Plastic Laminate Solid Surface Stone Quartz Tile Stainless St…" at bounding box center [306, 218] width 193 height 10
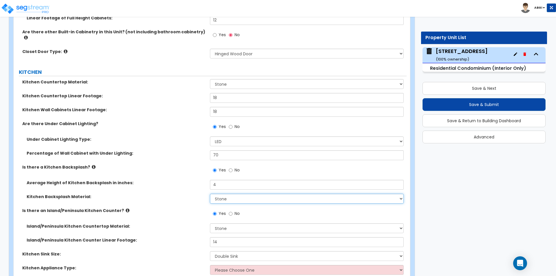
scroll to position [1118, 0]
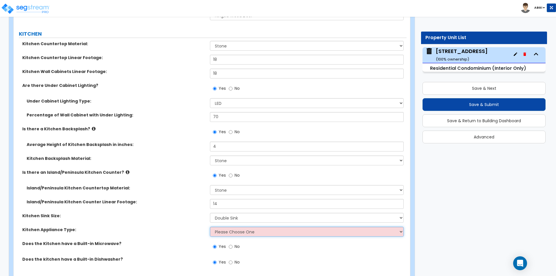
click at [243, 228] on select "Please Choose One Gas Electric" at bounding box center [306, 232] width 193 height 10
select select "1"
click at [210, 227] on select "Please Choose One Gas Electric" at bounding box center [306, 232] width 193 height 10
